Goal: Information Seeking & Learning: Learn about a topic

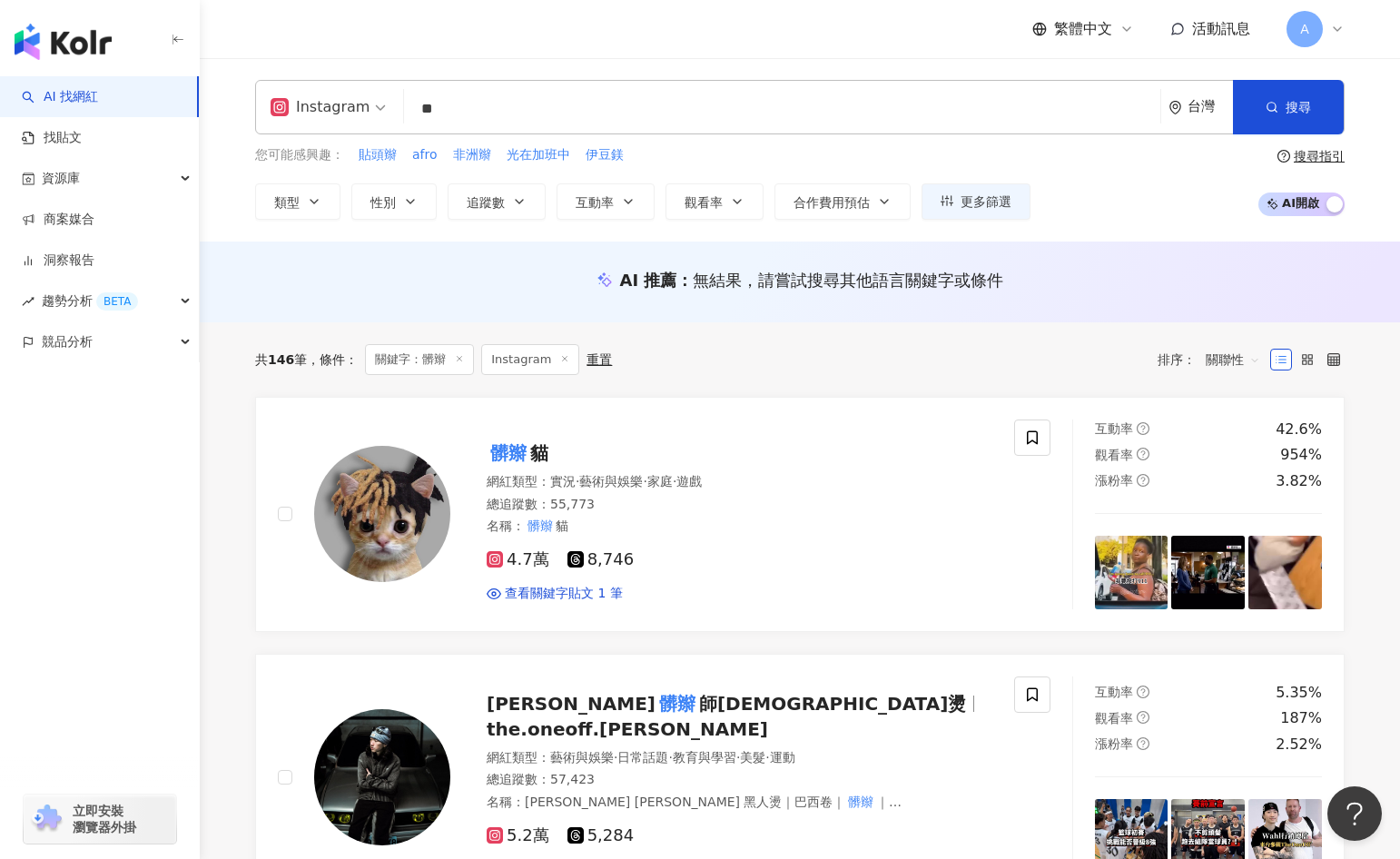
click at [500, 309] on div "AI 推薦 ： 無結果，請嘗試搜尋其他語言關鍵字或條件" at bounding box center [799, 282] width 1200 height 81
click at [682, 113] on input "**" at bounding box center [782, 109] width 741 height 35
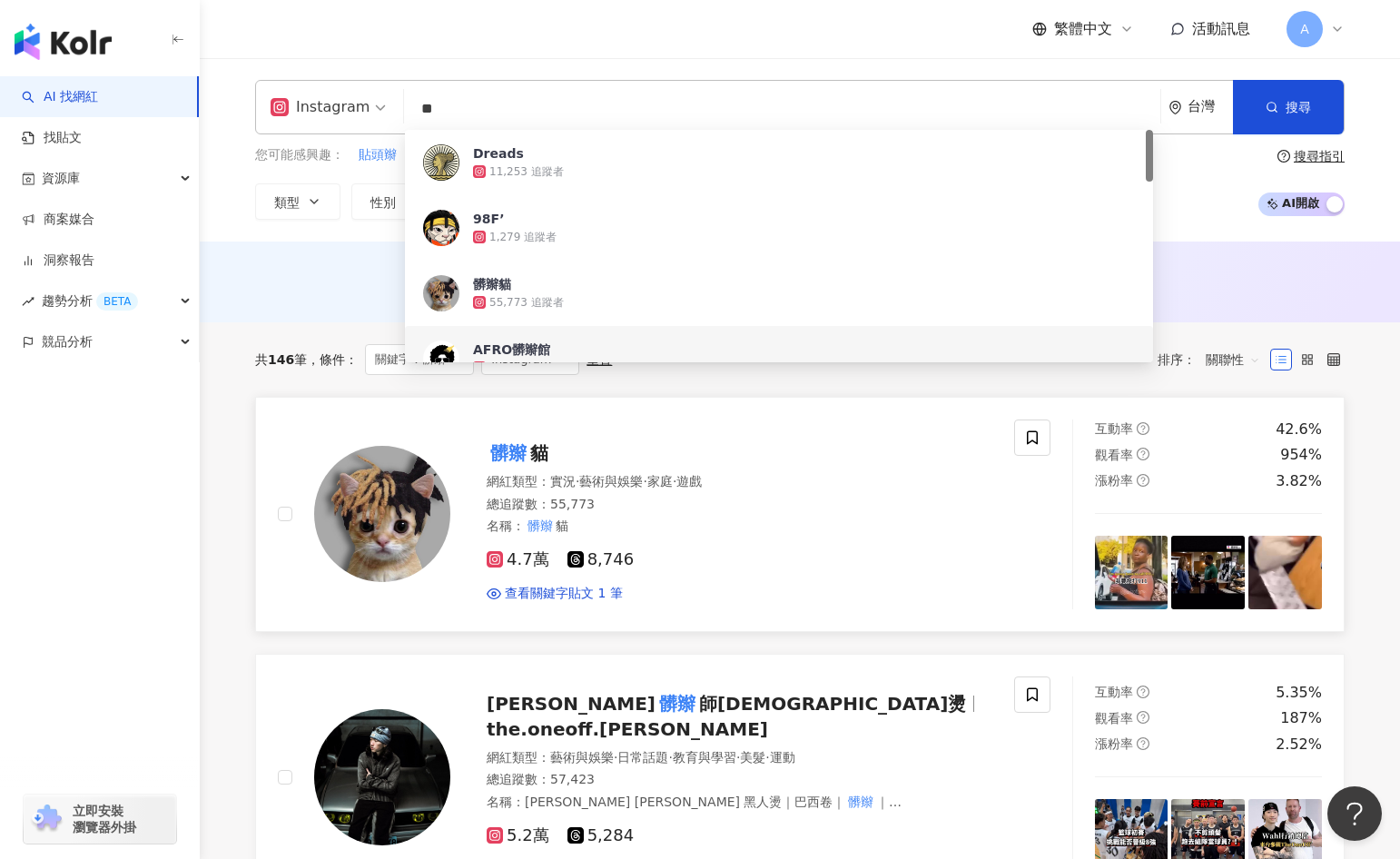
click at [429, 507] on img at bounding box center [381, 513] width 136 height 136
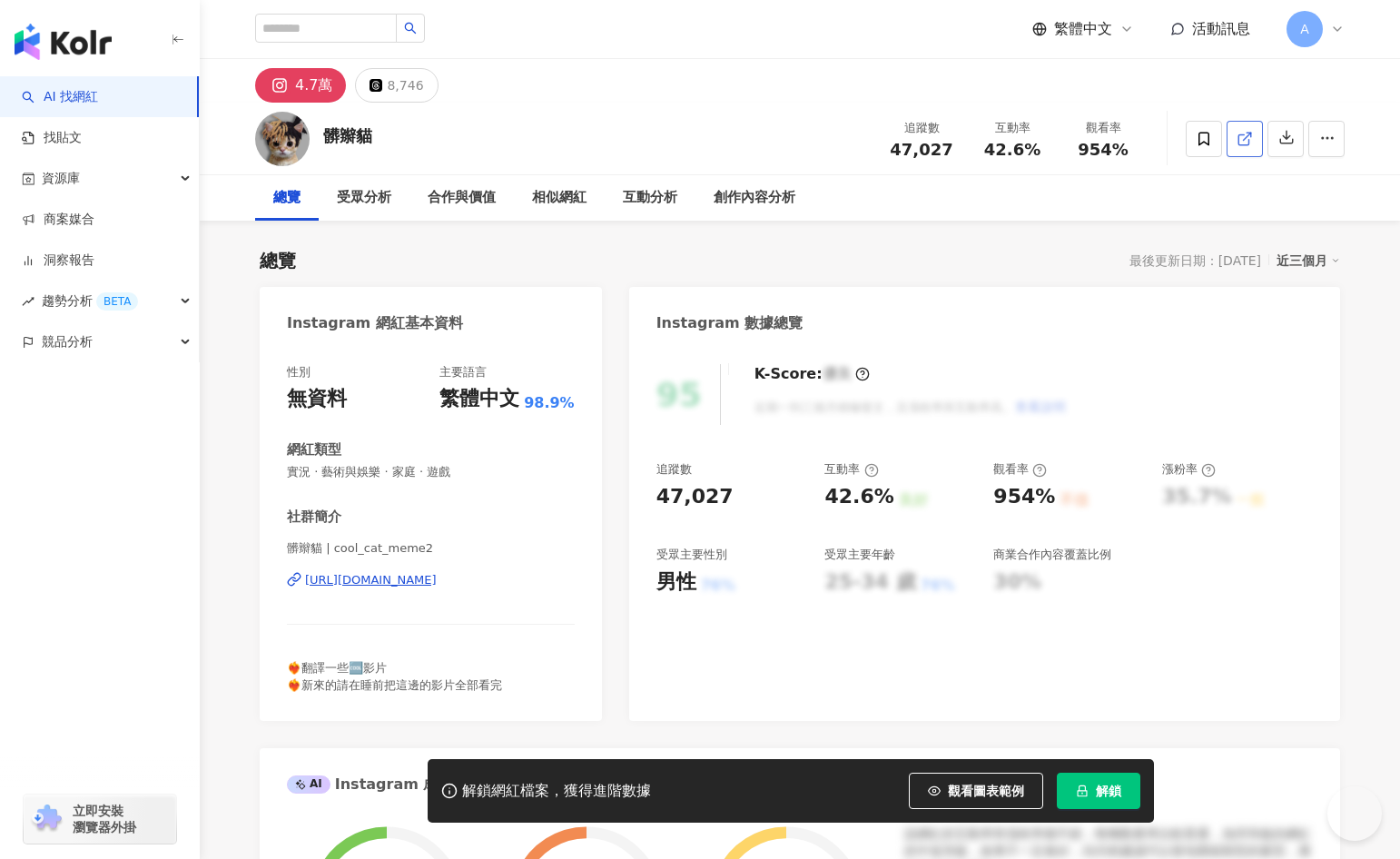
click at [1235, 149] on link at bounding box center [1245, 139] width 37 height 37
